Goal: Task Accomplishment & Management: Complete application form

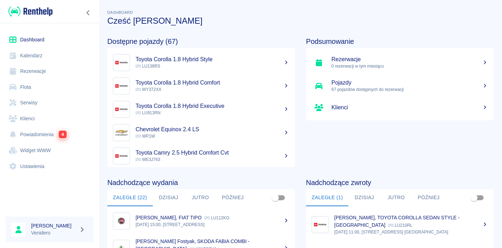
click at [26, 102] on link "Serwisy" at bounding box center [50, 103] width 88 height 16
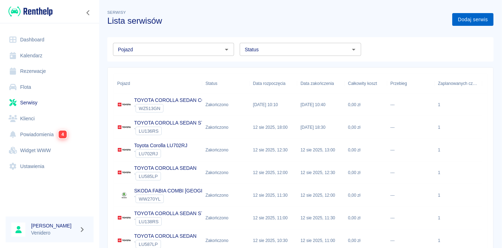
click at [461, 15] on link "Dodaj serwis" at bounding box center [473, 19] width 41 height 13
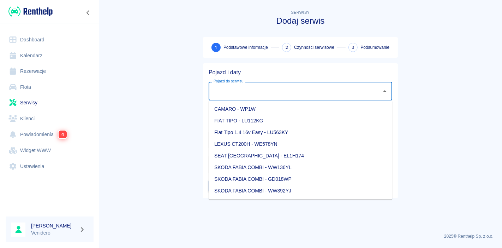
click at [331, 85] on input "Pojazd do serwisu" at bounding box center [295, 91] width 167 height 12
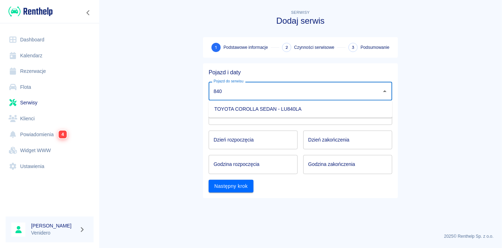
click at [302, 111] on li "TOYOTA COROLLA SEDAN - LU840LA" at bounding box center [301, 109] width 184 height 12
type input "TOYOTA COROLLA SEDAN - LU840LA"
type input "DD.MM.YYYY"
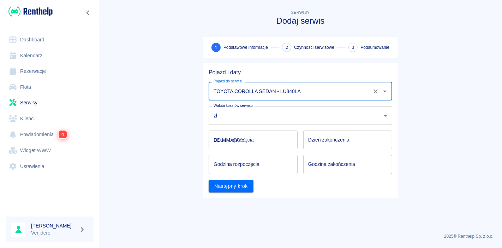
click at [262, 142] on input "DD.MM.YYYY" at bounding box center [253, 139] width 89 height 19
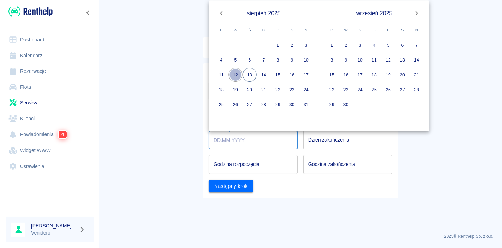
click at [236, 71] on button "12" at bounding box center [236, 75] width 14 height 14
type input "[DATE]"
type input "DD.MM.YYYY"
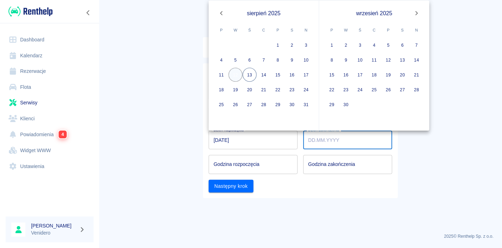
click at [234, 73] on button "12" at bounding box center [236, 75] width 14 height 14
type input "[DATE]"
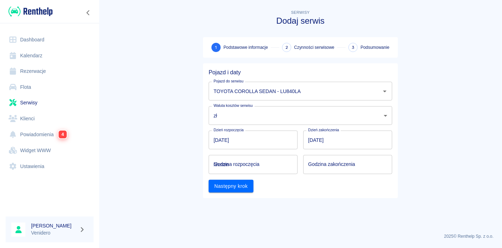
click at [231, 164] on input "hh:mm" at bounding box center [251, 164] width 84 height 19
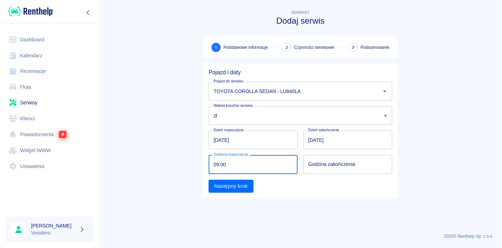
type input "09:00"
click at [301, 165] on div "Godzina zakończenia Godzina zakończenia" at bounding box center [345, 161] width 95 height 24
click at [333, 161] on div "Godzina zakończenia hh:mm Godzina zakończenia" at bounding box center [347, 164] width 89 height 19
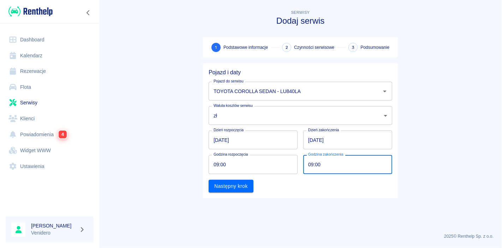
type input "09:00"
click at [225, 194] on div "Pojazd i daty Pojazd do serwisu TOYOTA COROLLA SEDAN - LU840LA Pojazd do serwis…" at bounding box center [300, 130] width 195 height 135
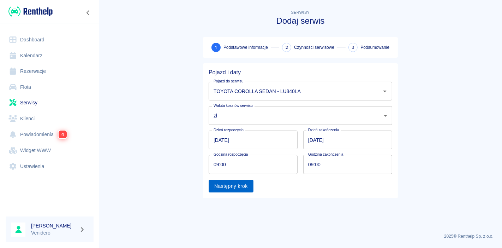
click at [228, 190] on button "Następny krok" at bounding box center [231, 185] width 45 height 13
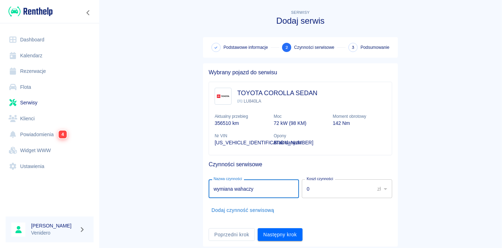
type input "wymiana wahaczy"
click at [258, 210] on button "Dodaj czynność serwisową" at bounding box center [243, 209] width 69 height 13
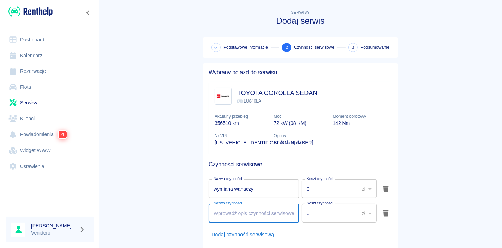
click at [326, 184] on input "0" at bounding box center [328, 188] width 52 height 19
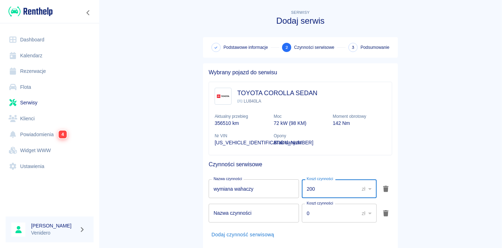
type input "200"
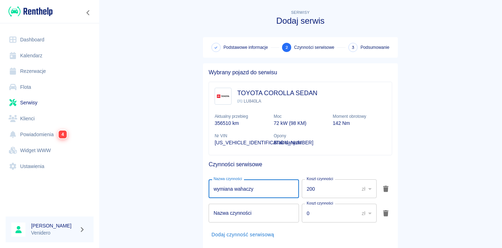
click at [266, 194] on input "wymiana wahaczy" at bounding box center [254, 188] width 90 height 19
type input "wymiana wahaczy i tulei"
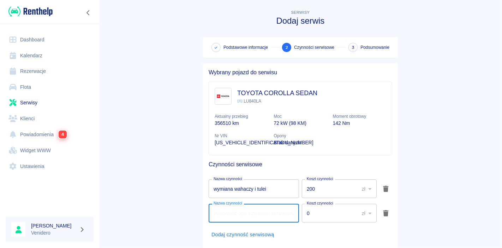
click at [238, 211] on input "Nazwa czynności" at bounding box center [254, 212] width 90 height 19
type input "łączniki stabilizatora"
click at [434, 114] on main "Serwisy Dodaj serwis Podstawowe informacje 2 Czynności serwisowe 3 Podsumowanie…" at bounding box center [300, 139] width 403 height 262
click at [317, 209] on input "0" at bounding box center [328, 212] width 52 height 19
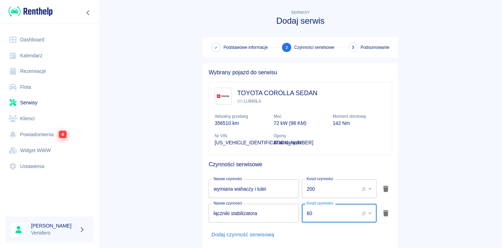
type input "60"
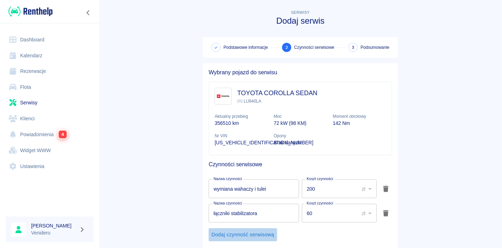
click at [245, 232] on button "Dodaj czynność serwisową" at bounding box center [243, 234] width 69 height 13
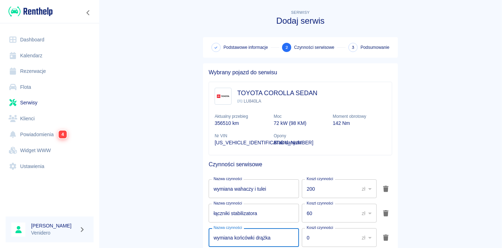
type input "wymiana końcówki drążka"
click at [473, 165] on main "Serwisy Dodaj serwis Podstawowe informacje 2 Czynności serwisowe 3 Podsumowanie…" at bounding box center [300, 151] width 403 height 286
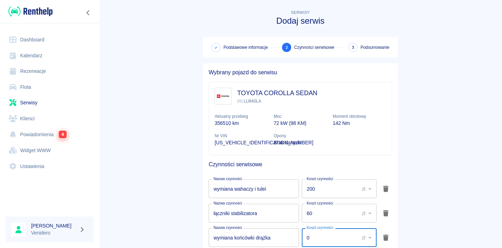
scroll to position [22, 0]
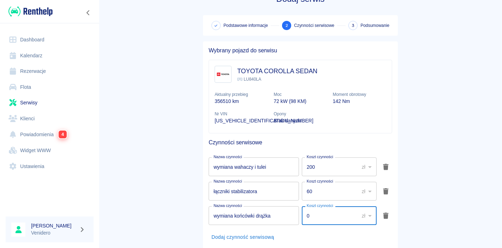
drag, startPoint x: 312, startPoint y: 238, endPoint x: 277, endPoint y: 247, distance: 35.9
click at [277, 247] on ul "Nazwa czynności wymiana wahaczy i tulei Nazwa czynności Koszt czynności 200 zł …" at bounding box center [301, 200] width 184 height 97
type input "50"
click at [428, 204] on main "Serwisy Dodaj serwis Podstawowe informacje 2 Czynności serwisowe 3 Podsumowanie…" at bounding box center [300, 130] width 403 height 286
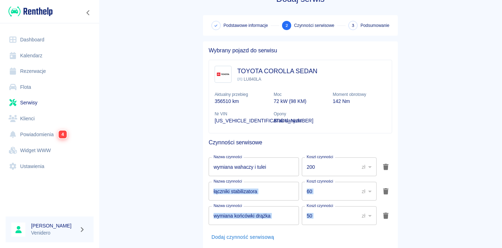
drag, startPoint x: 497, startPoint y: 186, endPoint x: 491, endPoint y: 226, distance: 40.7
click at [491, 226] on main "Serwisy Dodaj serwis Podstawowe informacje 2 Czynności serwisowe 3 Podsumowanie…" at bounding box center [300, 130] width 403 height 286
click at [465, 173] on main "Serwisy Dodaj serwis Podstawowe informacje 2 Czynności serwisowe 3 Podsumowanie…" at bounding box center [300, 130] width 403 height 286
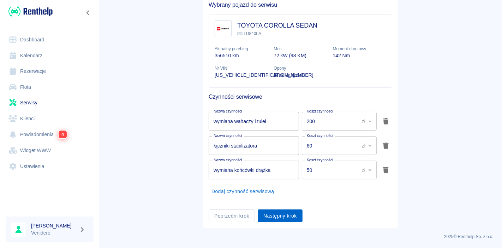
click at [279, 211] on button "Następny krok" at bounding box center [280, 215] width 45 height 13
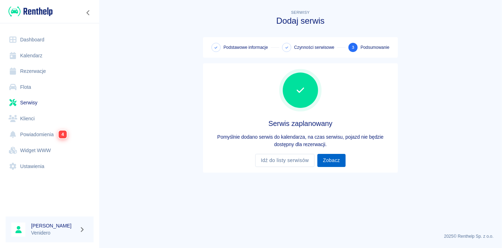
click at [327, 164] on link "Zobacz" at bounding box center [332, 160] width 28 height 13
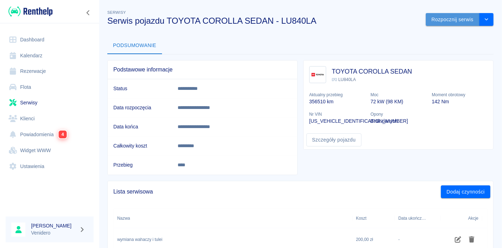
click at [443, 15] on button "Rozpocznij serwis" at bounding box center [453, 19] width 54 height 13
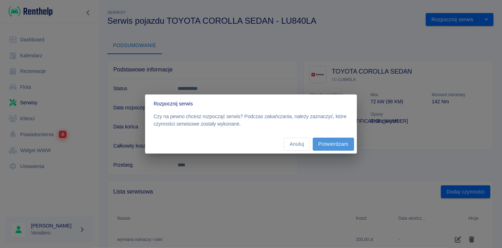
click at [343, 143] on button "Potwierdzam" at bounding box center [333, 143] width 41 height 13
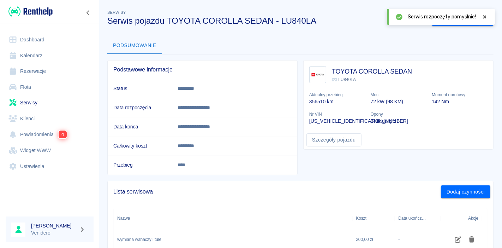
click at [486, 18] on icon at bounding box center [485, 16] width 6 height 5
click at [455, 20] on button "Zakończ serwis" at bounding box center [456, 19] width 48 height 13
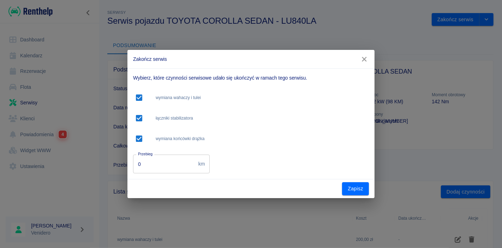
click at [159, 170] on input "0" at bounding box center [164, 163] width 63 height 19
type input "374926"
click at [359, 190] on button "Zapisz" at bounding box center [355, 188] width 27 height 13
